Goal: Communication & Community: Answer question/provide support

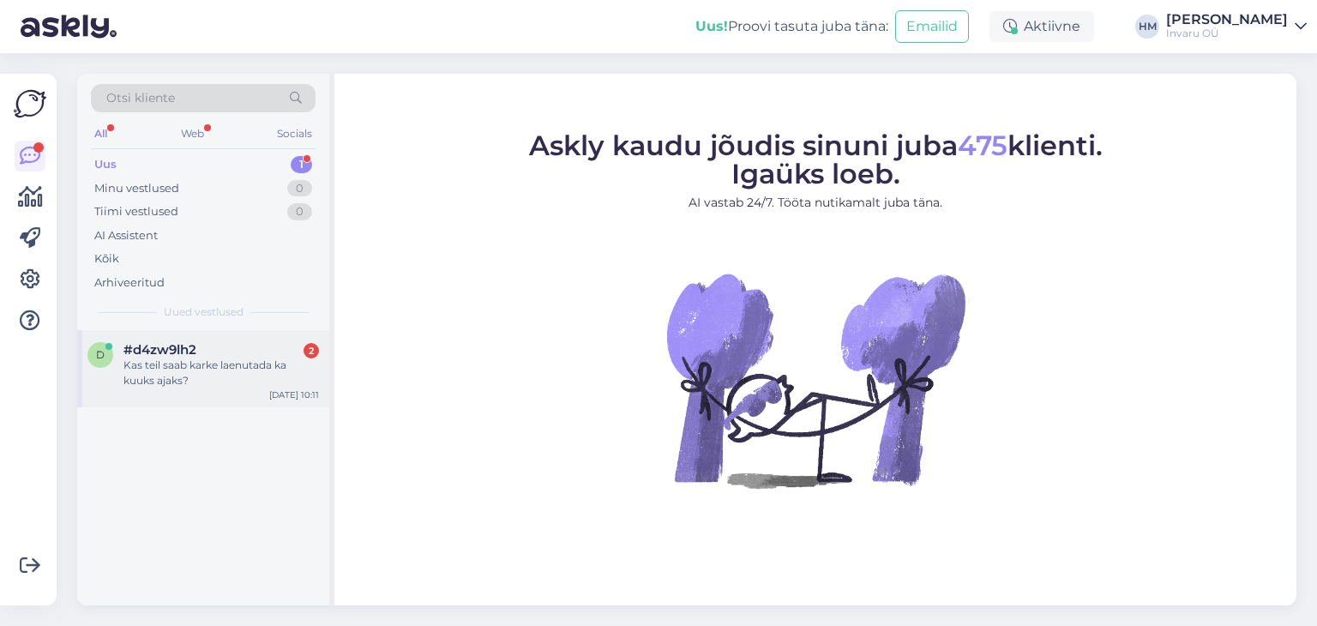
click at [150, 369] on div "Kas teil saab karke laenutada ka kuuks ajaks?" at bounding box center [220, 372] width 195 height 31
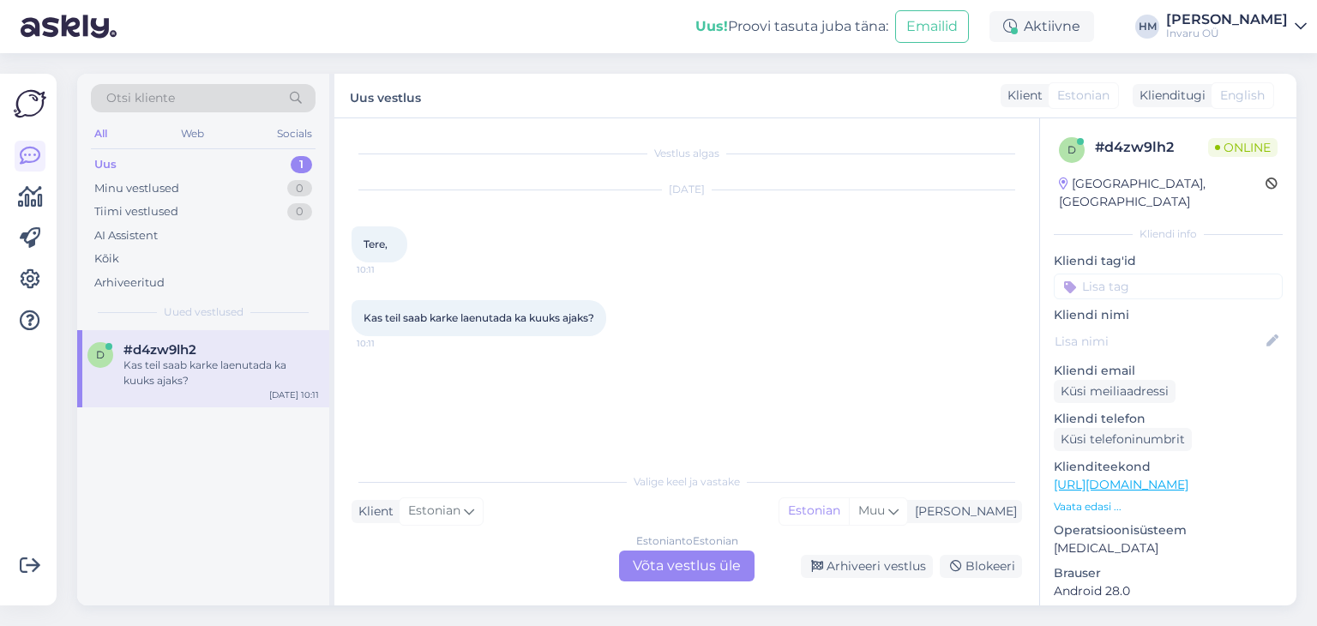
click at [709, 563] on div "Estonian to Estonian Võta vestlus üle" at bounding box center [686, 565] width 135 height 31
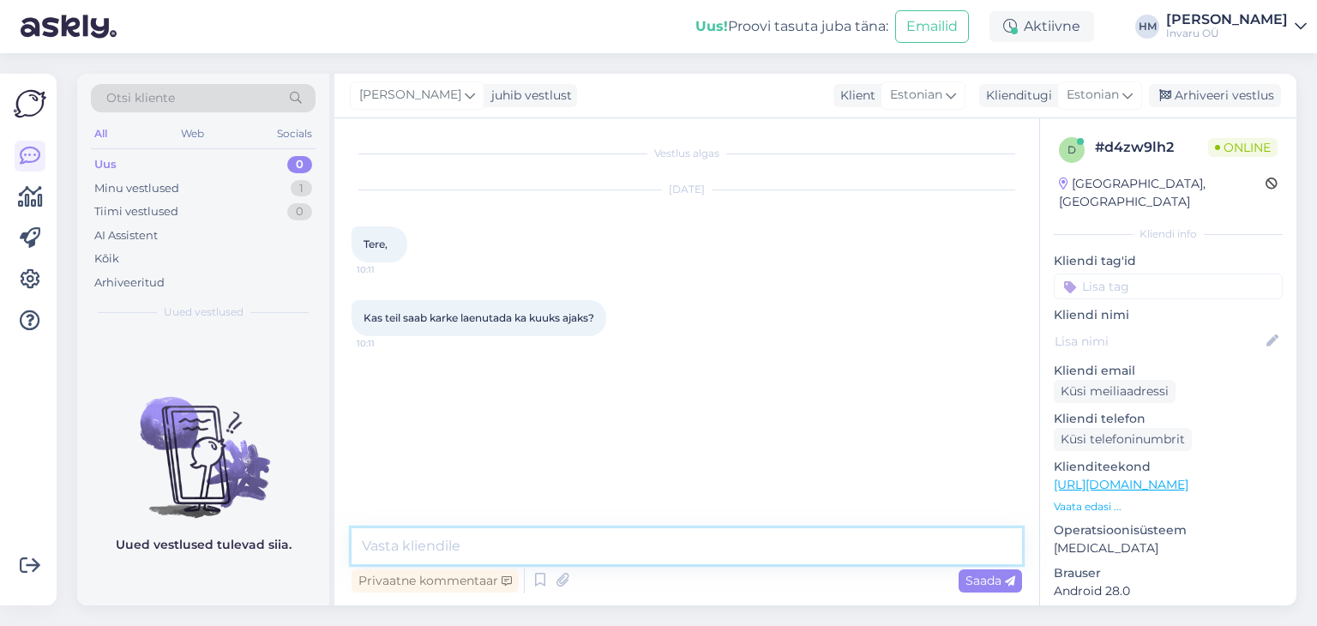
click at [504, 553] on textarea at bounding box center [686, 546] width 670 height 36
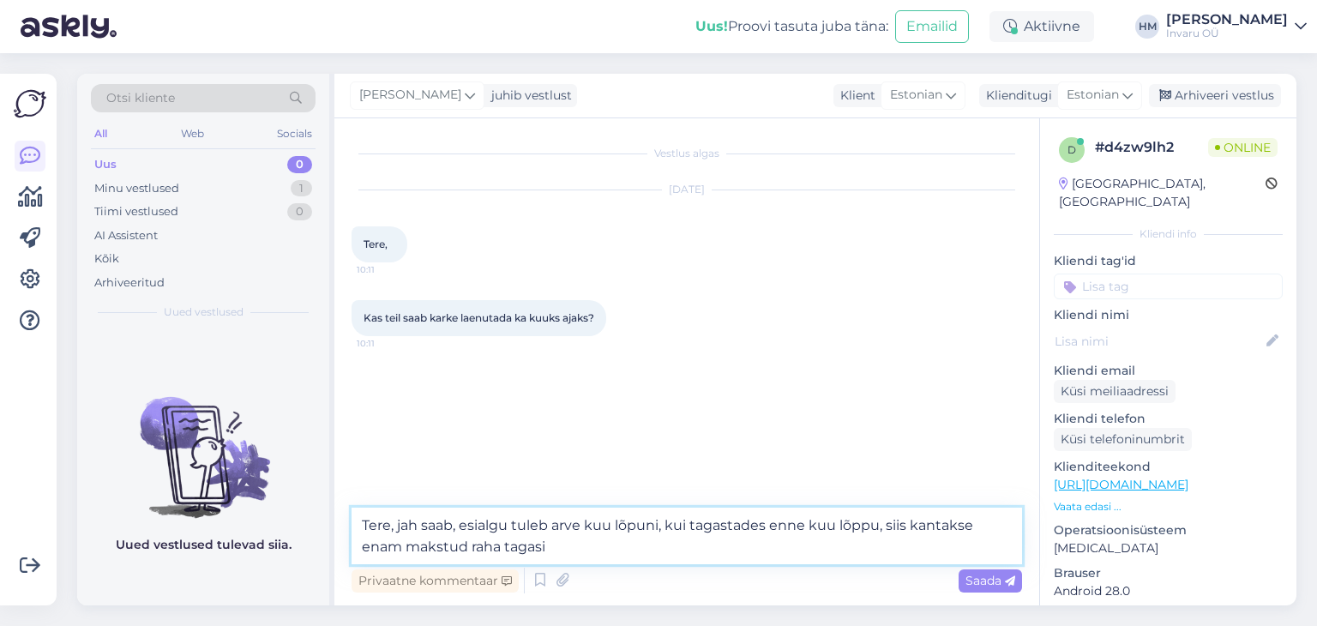
drag, startPoint x: 975, startPoint y: 529, endPoint x: 908, endPoint y: 529, distance: 66.9
click at [908, 529] on textarea "Tere, jah saab, esialgu tuleb arve kuu lõpuni, kui tagastades enne kuu lõppu, s…" at bounding box center [686, 535] width 670 height 57
click at [763, 525] on textarea "Tere, jah saab, esialgu tuleb arve kuu lõpuni, kui tagastades enne kuu lõppu, s…" at bounding box center [686, 535] width 670 height 57
click at [397, 546] on textarea "Tere, jah saab, esialgu tuleb arve kuu lõpuni, kui tagastate kargud enne kuu lõ…" at bounding box center [686, 535] width 670 height 57
type textarea "Tere, jah saab, esialgu tuleb arve kuu lõpuni, kui tagastate kargud enne kuu lõ…"
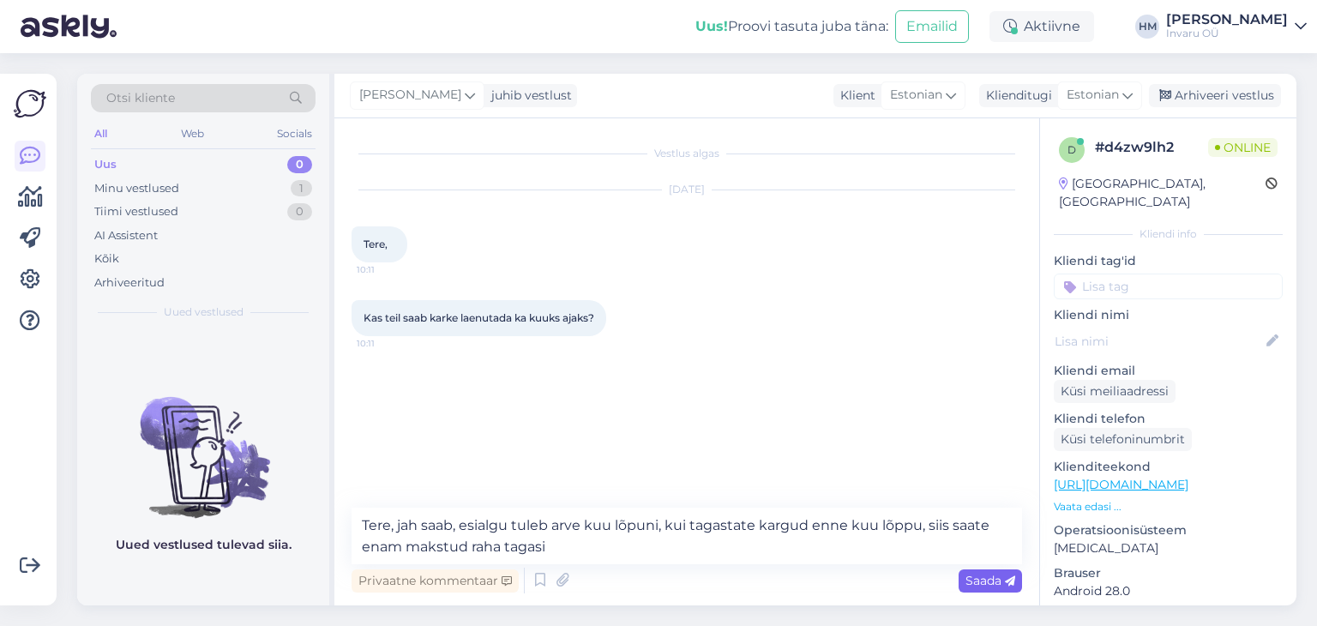
click at [1003, 571] on div "Saada" at bounding box center [989, 580] width 63 height 23
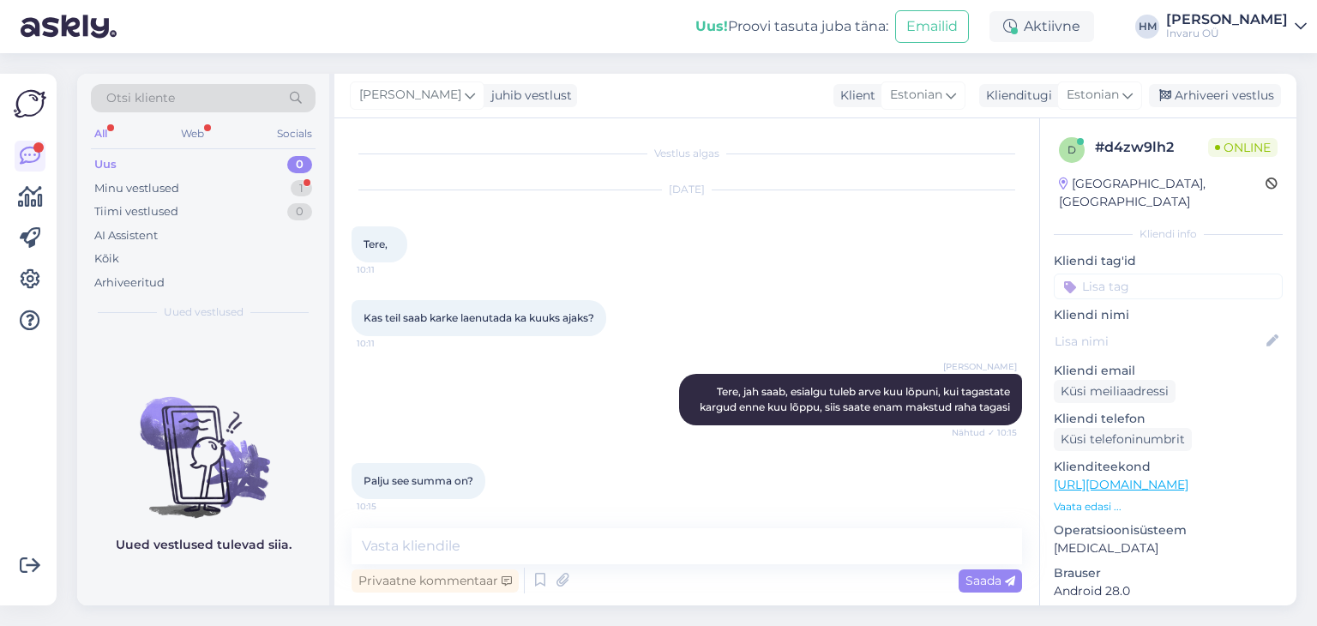
scroll to position [5, 0]
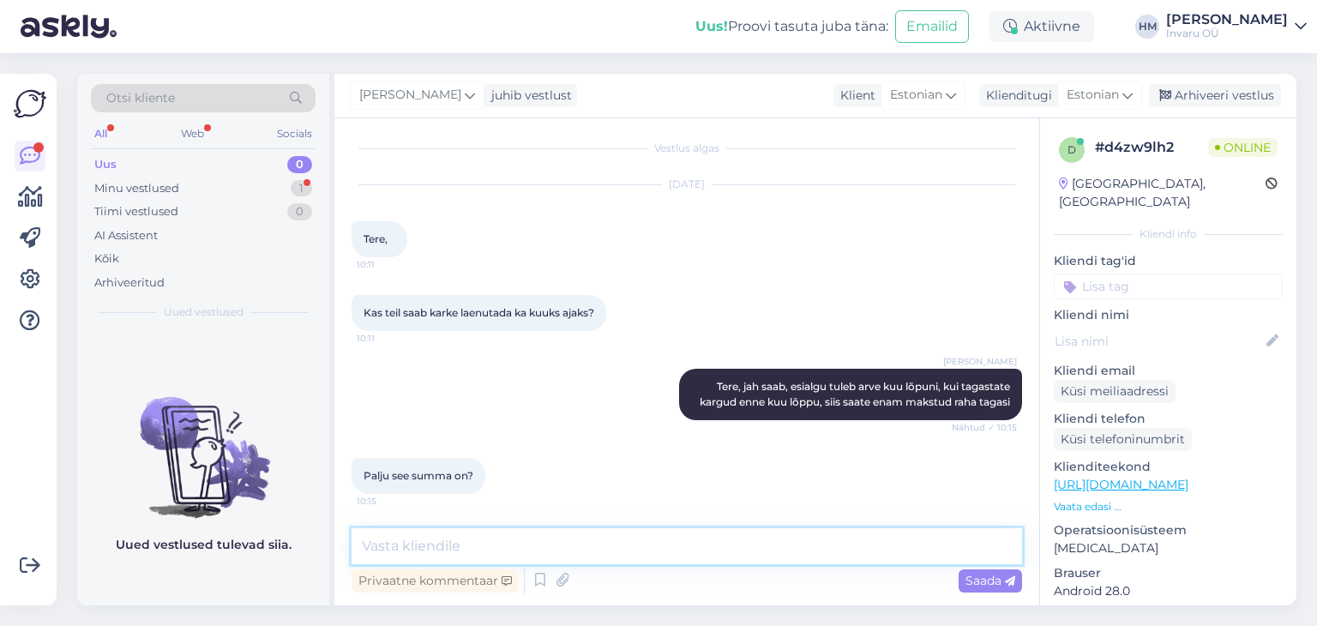
click at [507, 549] on textarea at bounding box center [686, 546] width 670 height 36
type textarea "1 kark maksab 0.17€/päev"
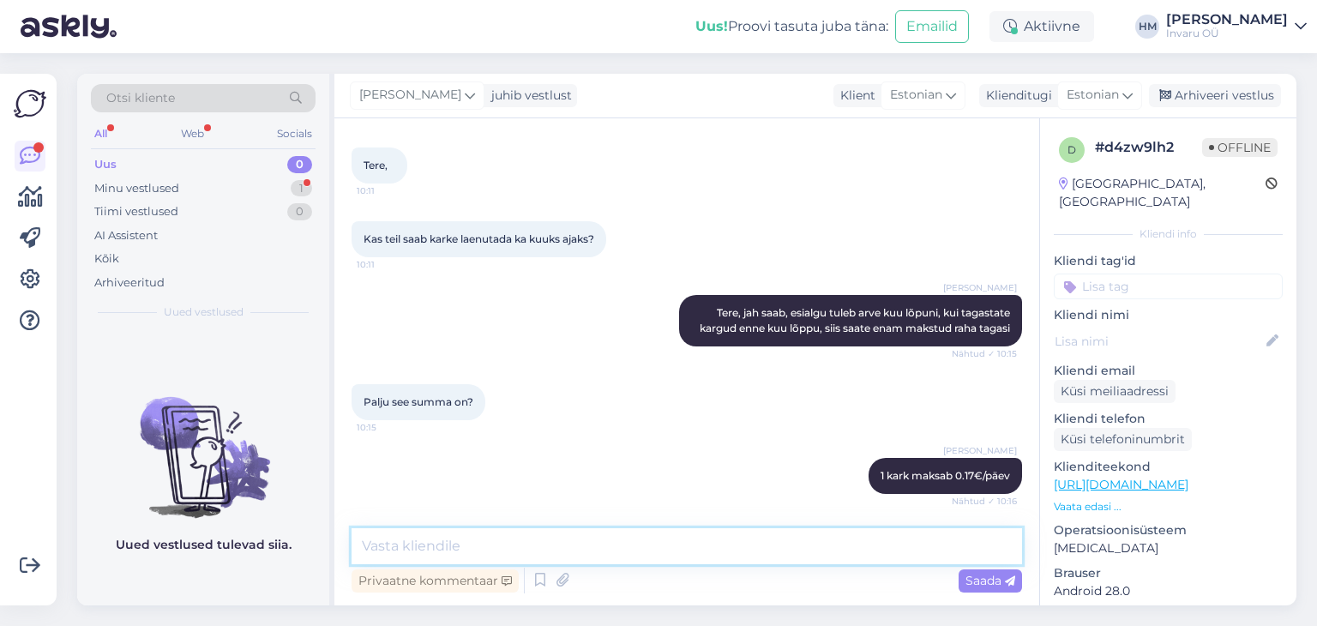
scroll to position [153, 0]
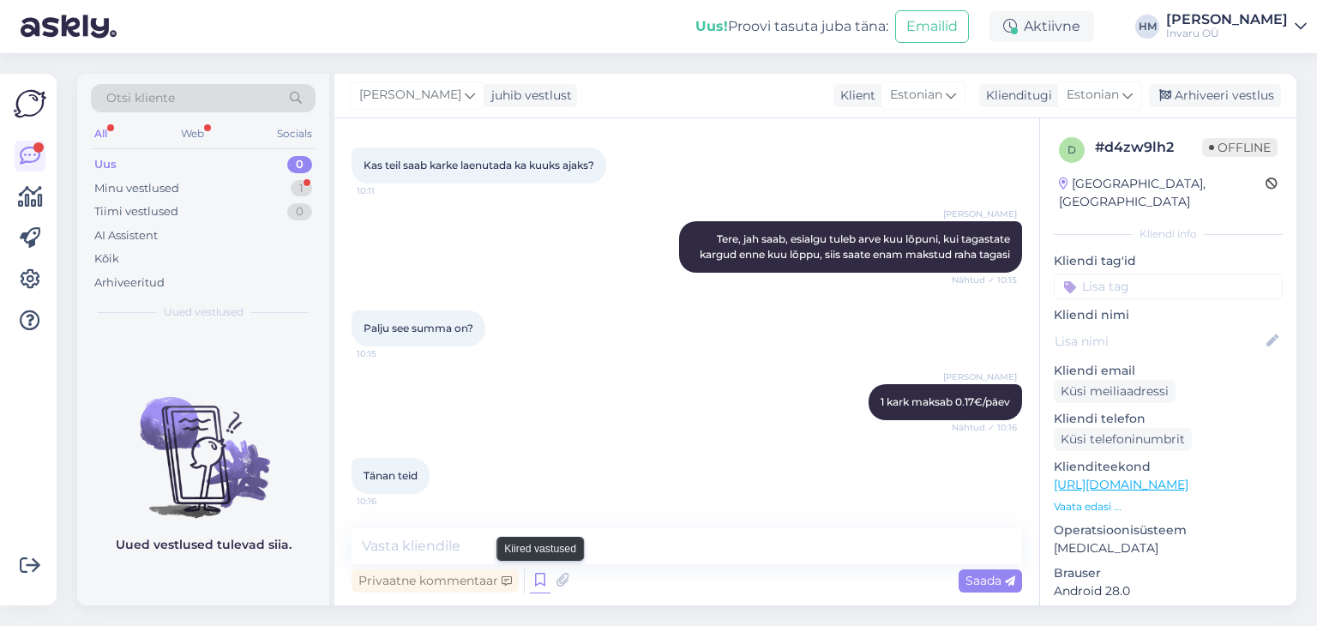
click at [538, 581] on icon at bounding box center [540, 580] width 21 height 26
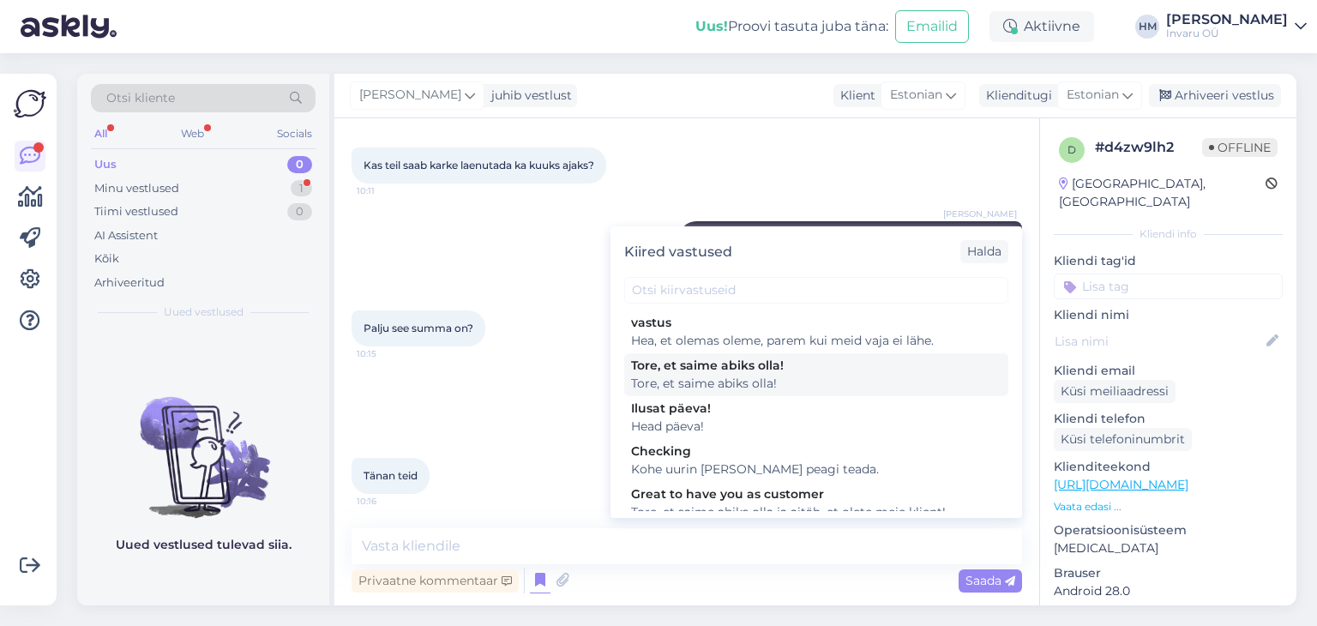
click at [704, 363] on div "Tore, et saime abiks olla!" at bounding box center [816, 366] width 370 height 18
type textarea "Tore, et saime abiks olla!"
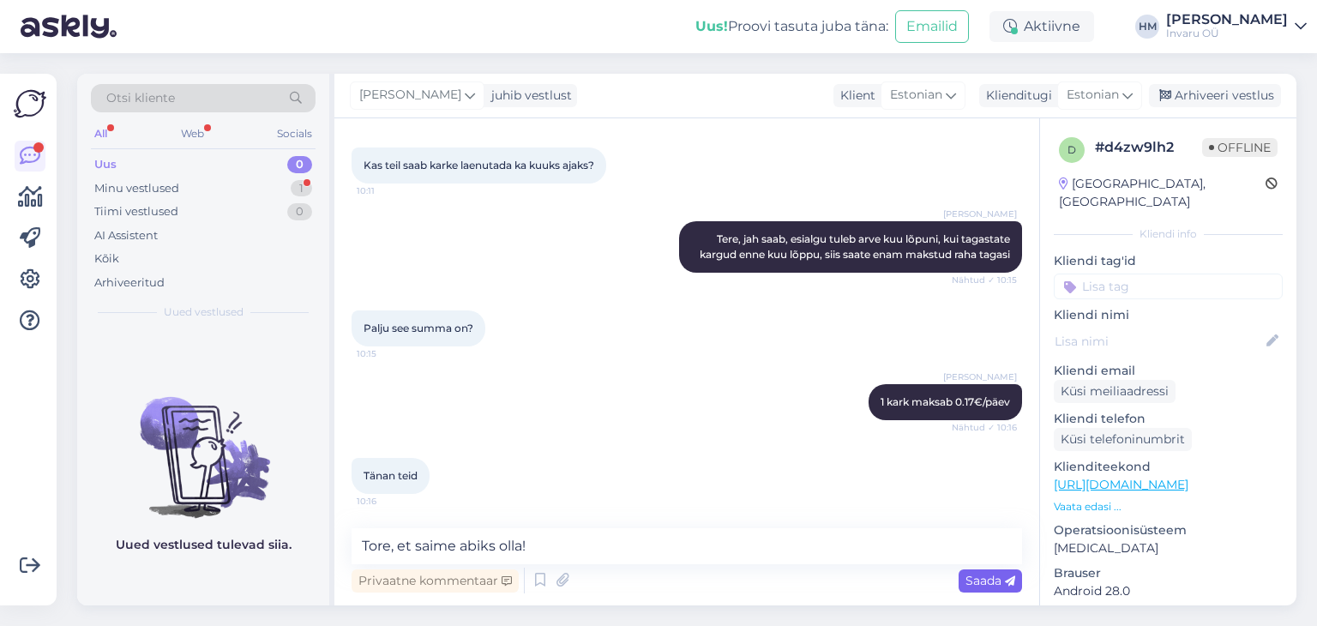
click at [977, 577] on span "Saada" at bounding box center [990, 580] width 50 height 15
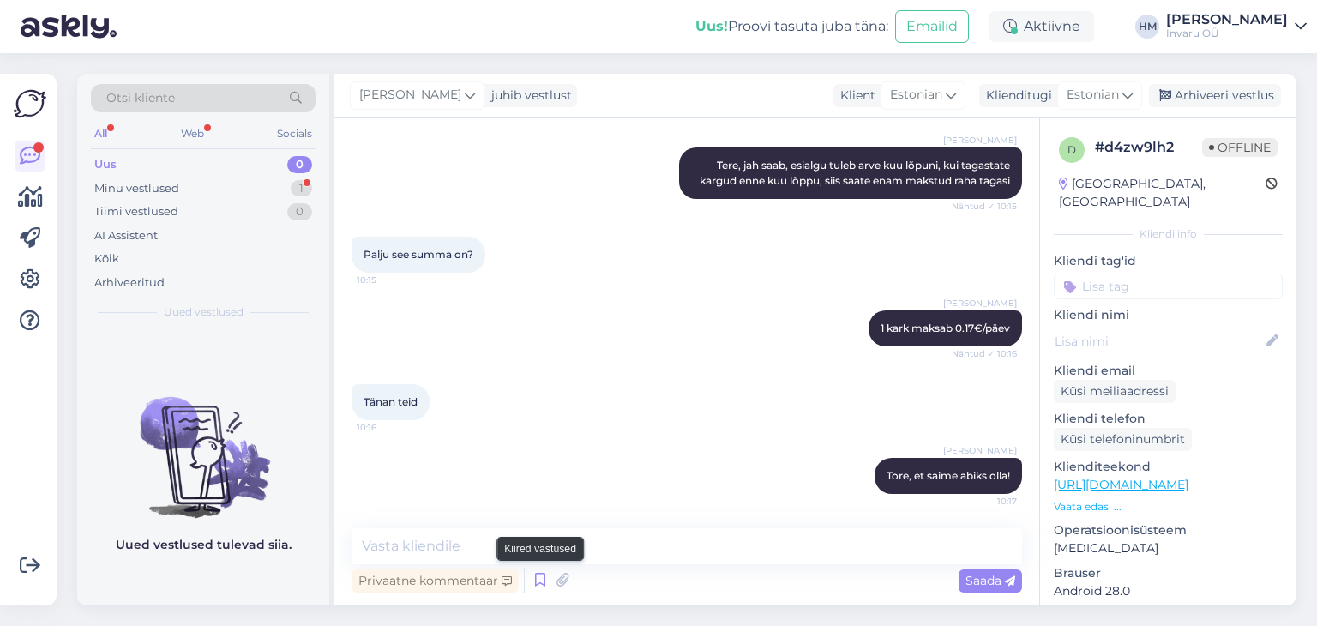
click at [542, 577] on icon at bounding box center [540, 580] width 21 height 26
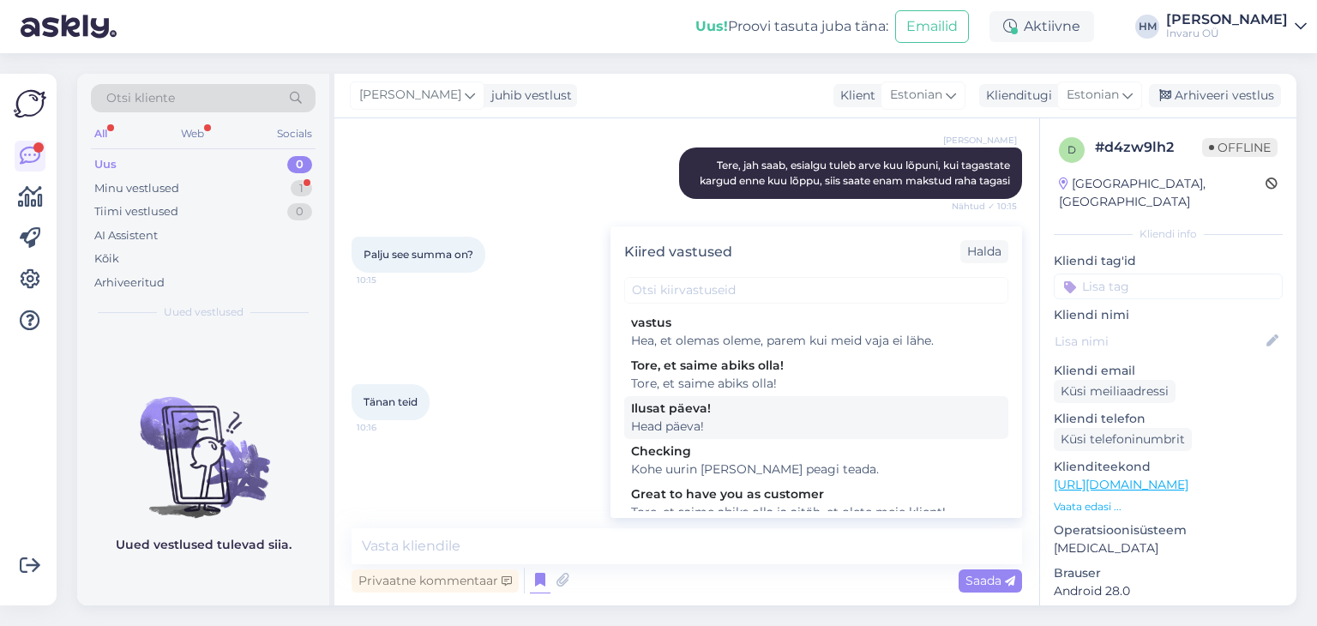
click at [668, 399] on div "Ilusat päeva!" at bounding box center [816, 408] width 370 height 18
type textarea "Head päeva!"
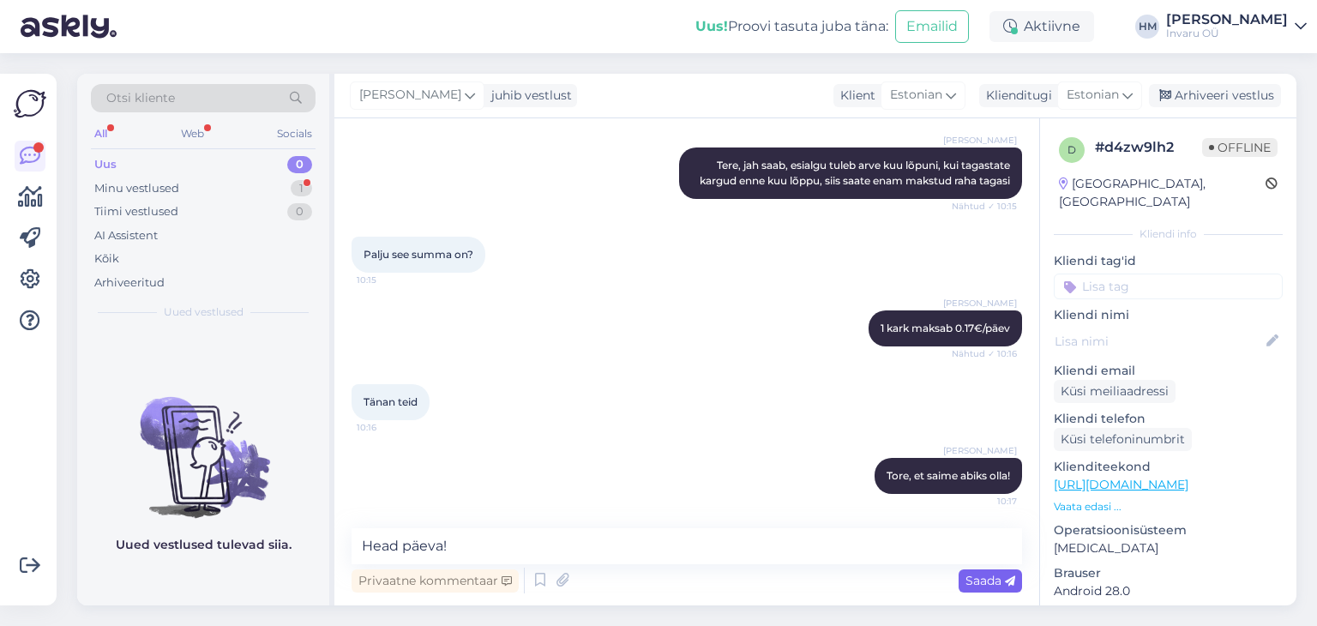
click at [987, 577] on span "Saada" at bounding box center [990, 580] width 50 height 15
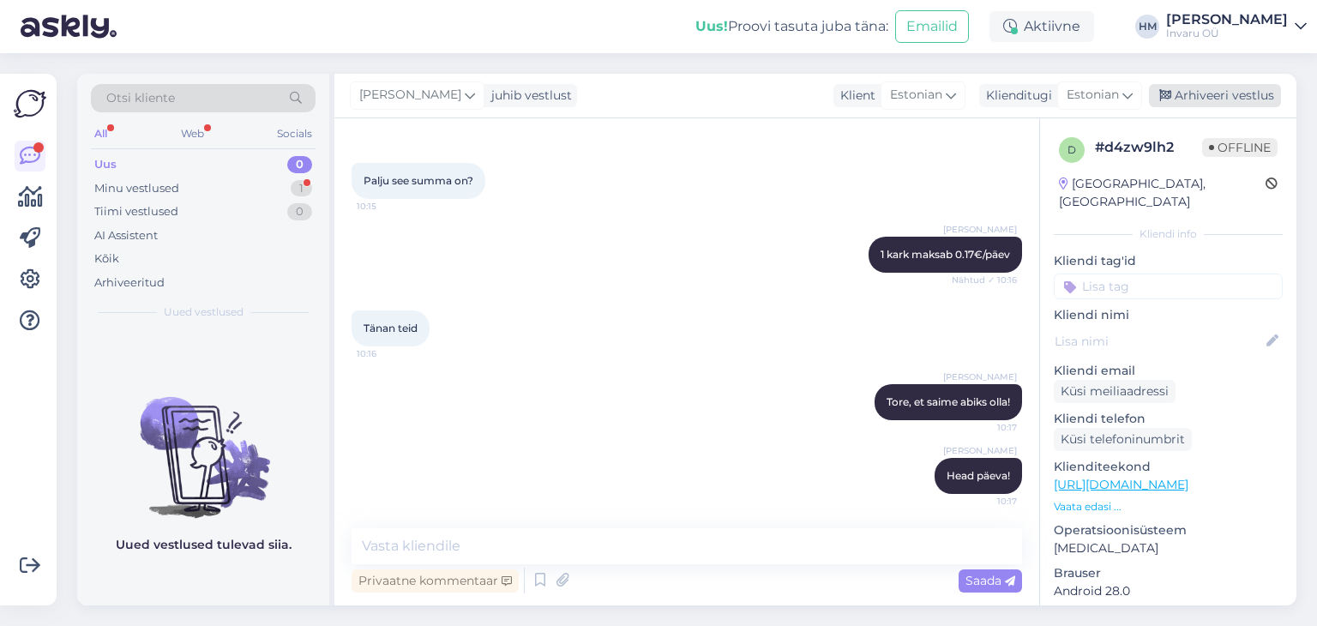
click at [1242, 96] on div "Arhiveeri vestlus" at bounding box center [1215, 95] width 132 height 23
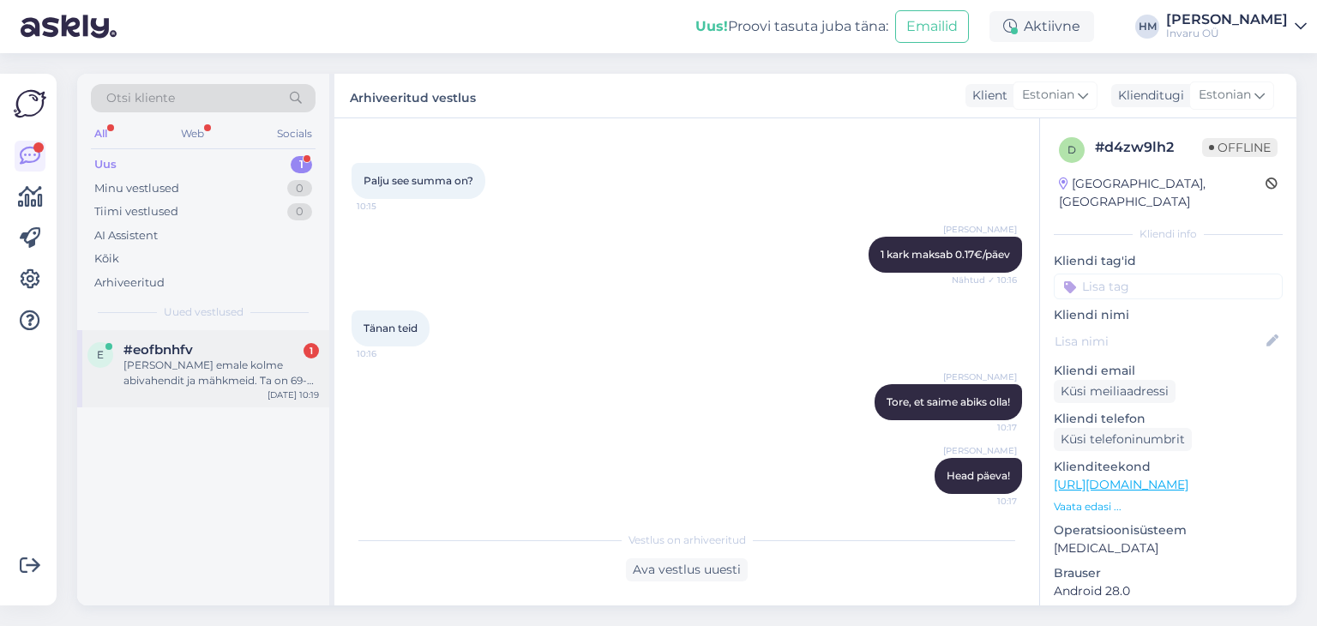
click at [165, 363] on div "[PERSON_NAME] emale kolme abivahendit ja mähkmeid. Ta on 69-aastane, [PERSON_NA…" at bounding box center [220, 372] width 195 height 31
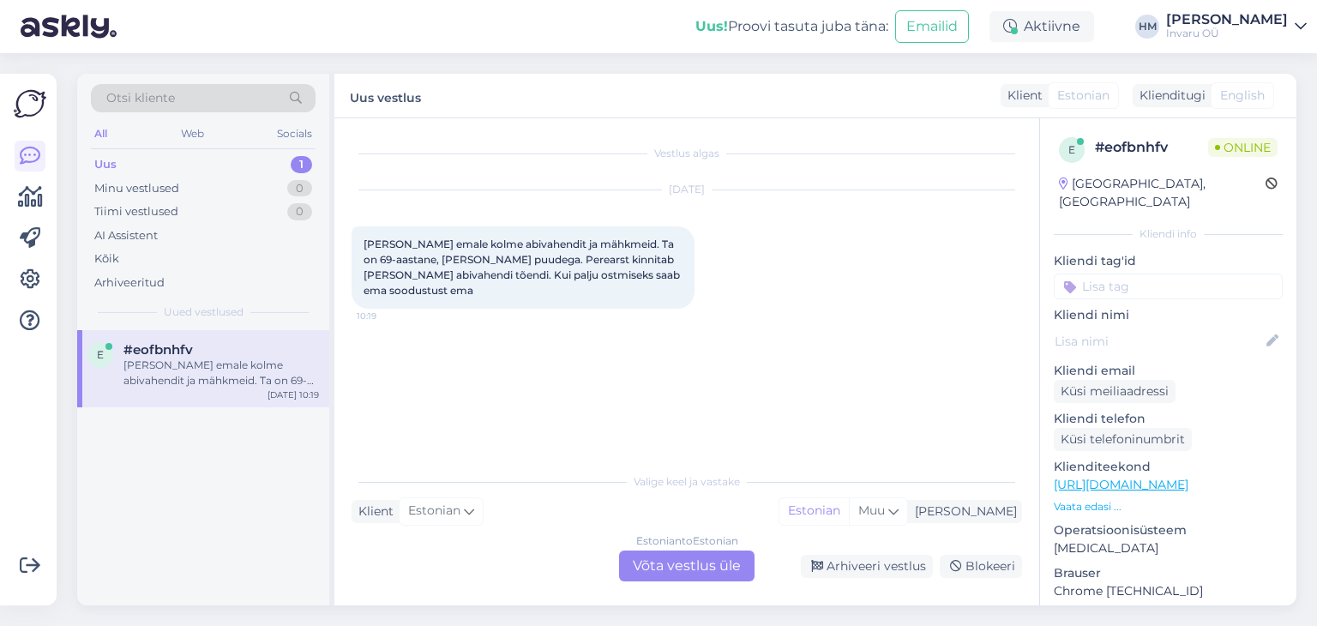
click at [692, 564] on div "Estonian to Estonian Võta vestlus üle" at bounding box center [686, 565] width 135 height 31
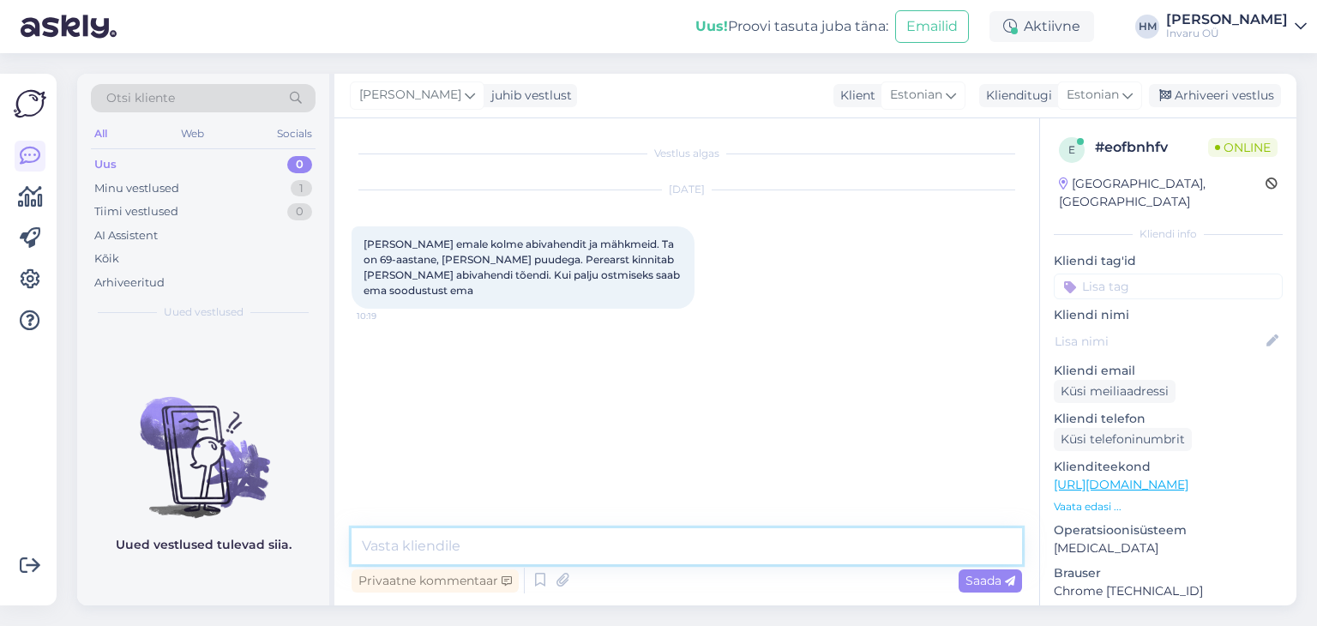
click at [482, 545] on textarea at bounding box center [686, 546] width 670 height 36
type textarea "Tere!"
click at [641, 543] on textarea "Mähkmeid saab osta 50% soodustusega" at bounding box center [686, 546] width 670 height 36
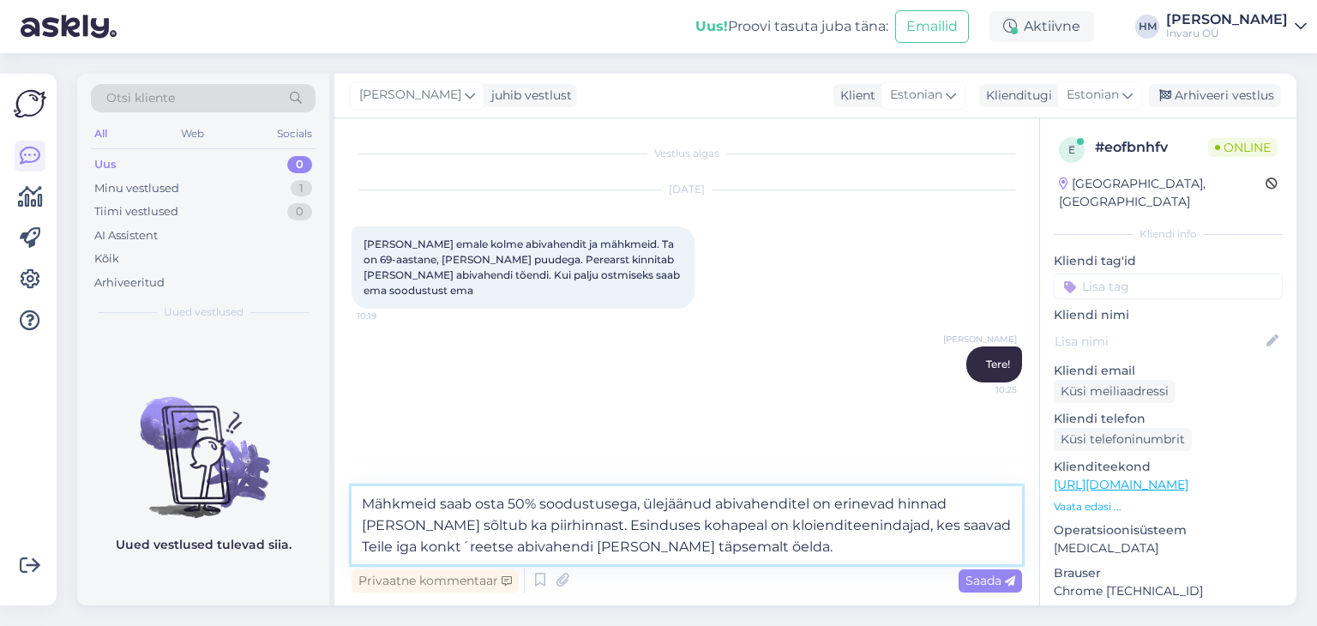
click at [946, 501] on textarea "Mähkmeid saab osta 50% soodustusega, ülejäänud abivahenditel on erinevad hinnad…" at bounding box center [686, 525] width 670 height 78
click at [857, 525] on textarea "Mähkmeid saab osta 50% soodustusega, ülejäänud abivahenditel on erinevad hinnad…" at bounding box center [686, 525] width 670 height 78
click at [732, 524] on textarea "Mähkmeid saab osta 50% soodustusega, ülejäänud abivahenditel on erinevad hinnad…" at bounding box center [686, 525] width 670 height 78
click at [518, 543] on textarea "Mähkmeid saab osta 50% soodustusega, ülejäänud abivahenditel on erinevad hinnad…" at bounding box center [686, 525] width 670 height 78
type textarea "Mähkmeid saab osta 50% soodustusega, ülejäänud abivahenditel on erinevad hinnad…"
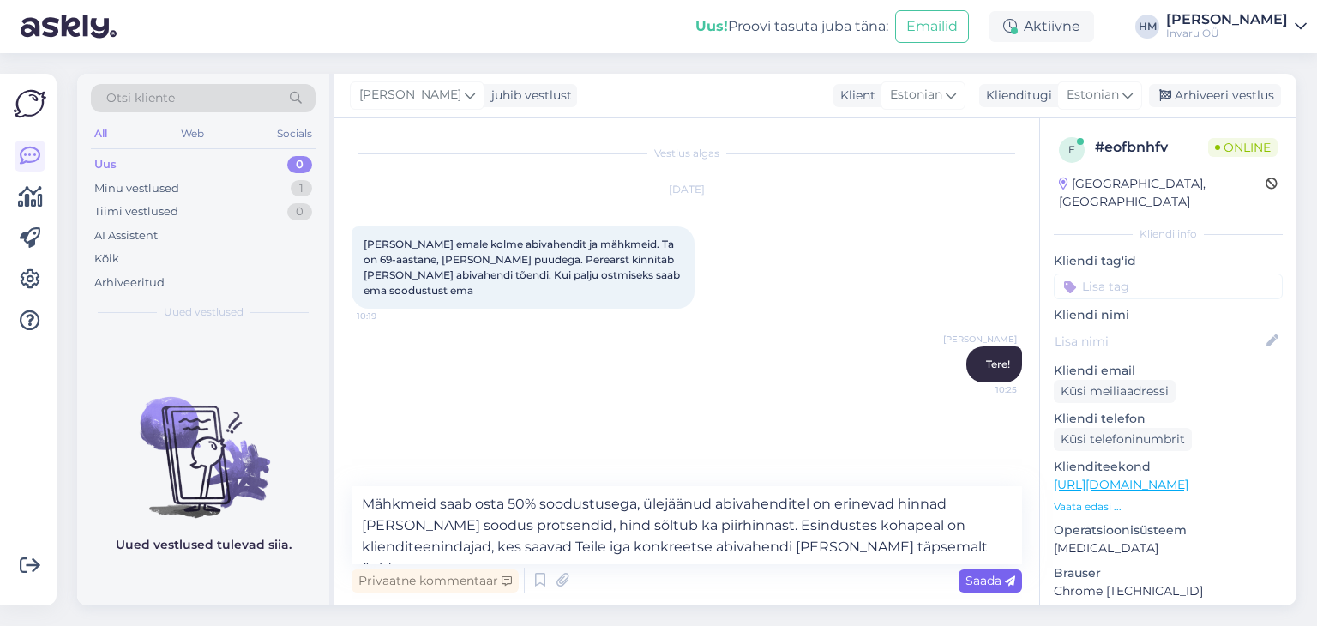
click at [1005, 573] on span "Saada" at bounding box center [990, 580] width 50 height 15
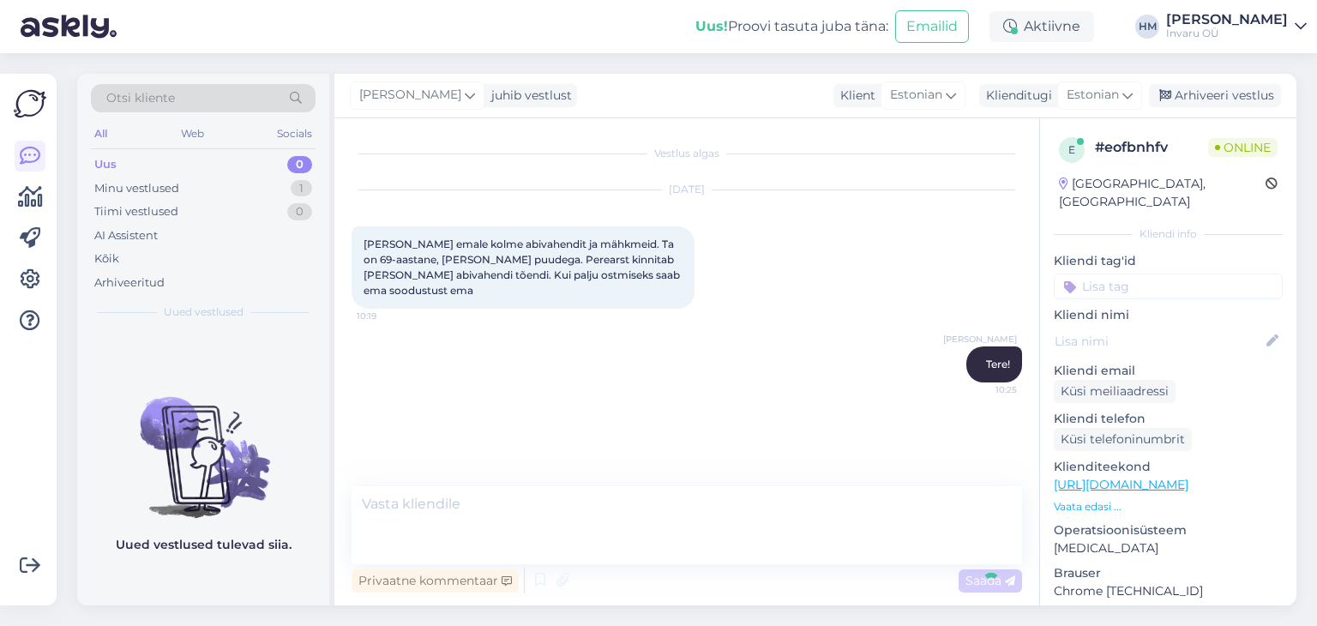
scroll to position [9, 0]
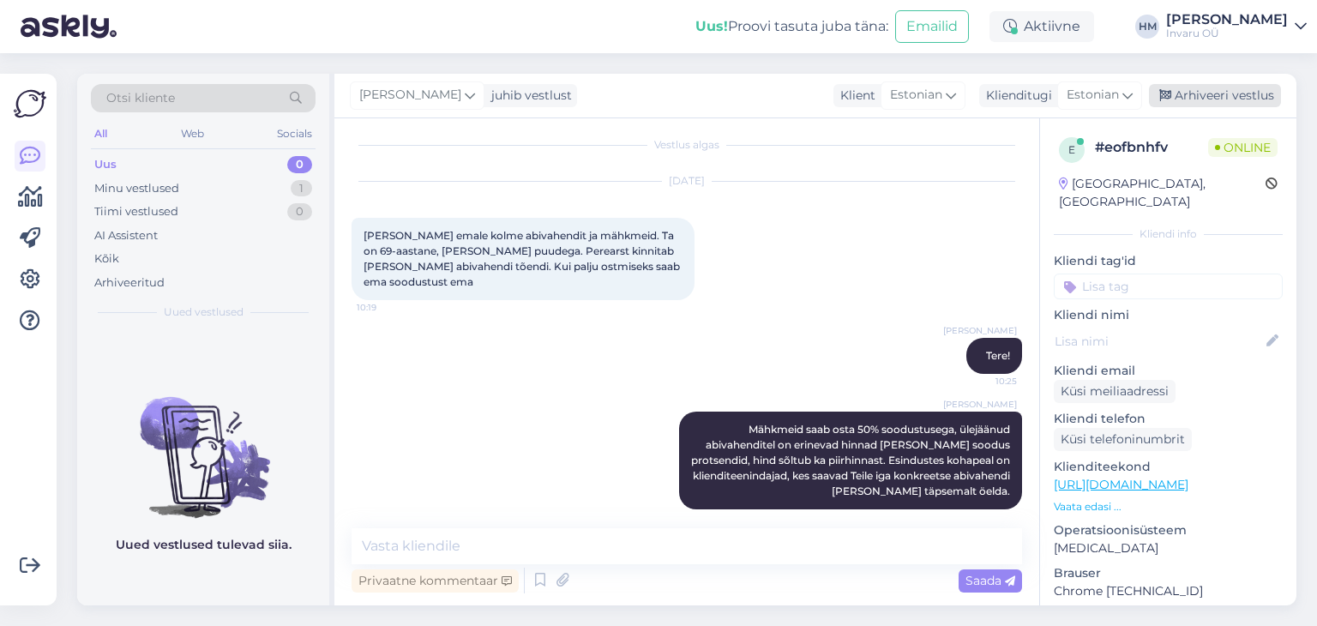
click at [1235, 93] on div "Arhiveeri vestlus" at bounding box center [1215, 95] width 132 height 23
